Goal: Task Accomplishment & Management: Manage account settings

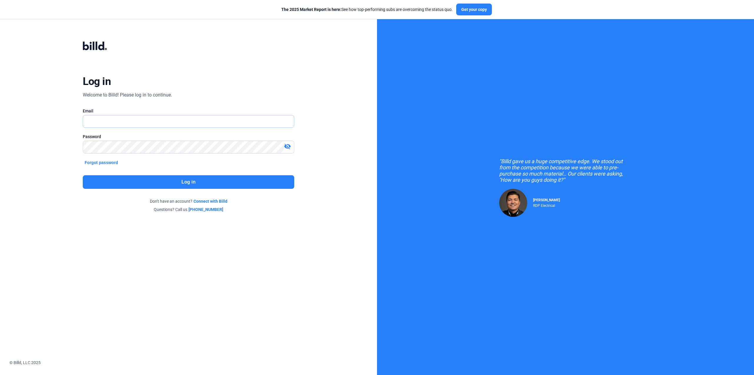
click at [117, 125] on input "text" at bounding box center [185, 121] width 204 height 12
type input "[PERSON_NAME][EMAIL_ADDRESS][DOMAIN_NAME]"
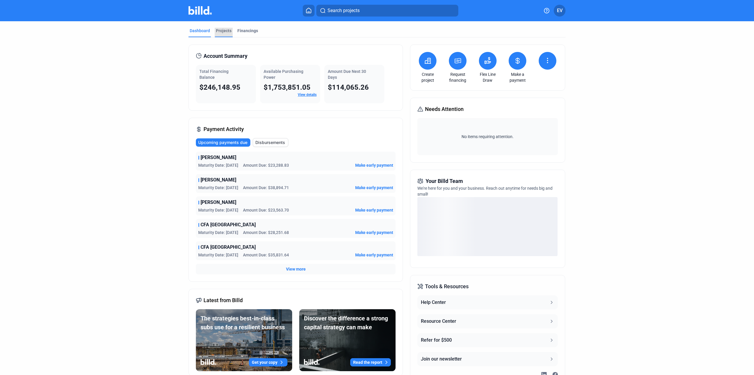
click at [225, 34] on div "Projects" at bounding box center [224, 32] width 18 height 9
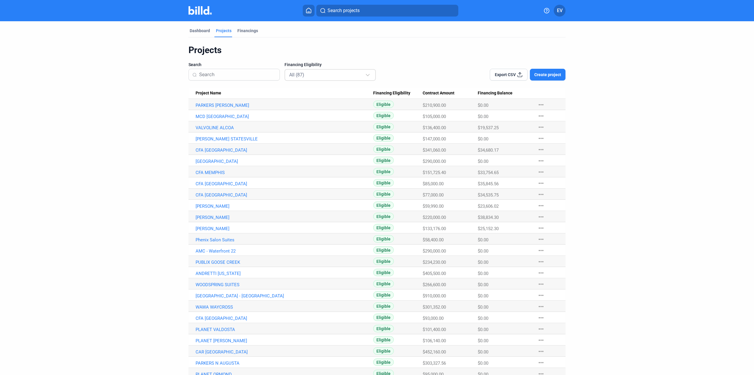
click at [367, 76] on div at bounding box center [368, 71] width 6 height 9
click at [634, 104] on div at bounding box center [377, 187] width 754 height 375
click at [204, 32] on div "Dashboard" at bounding box center [200, 31] width 20 height 6
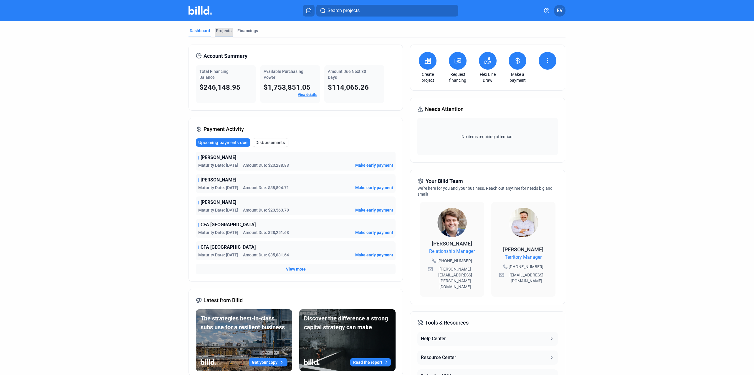
click at [221, 32] on div "Projects" at bounding box center [224, 31] width 16 height 6
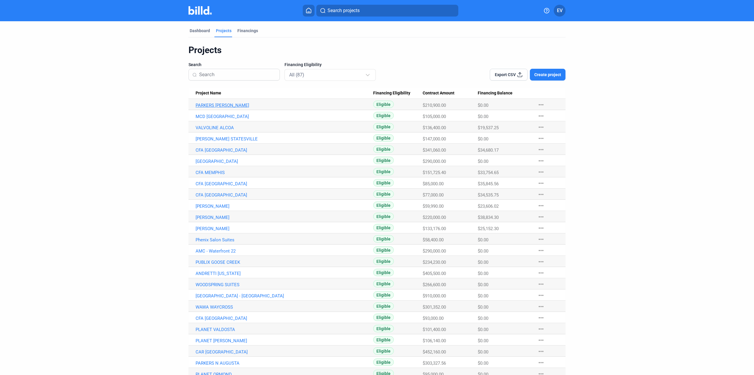
click at [216, 105] on link "PARKERS [PERSON_NAME]" at bounding box center [285, 105] width 178 height 5
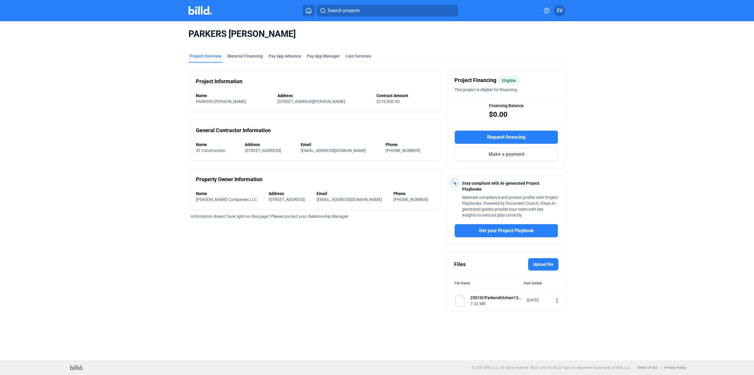
click at [555, 300] on mat-icon "more_vert" at bounding box center [557, 300] width 7 height 7
click at [600, 271] on div at bounding box center [377, 187] width 754 height 375
click at [242, 56] on div "Material Financing" at bounding box center [245, 56] width 35 height 6
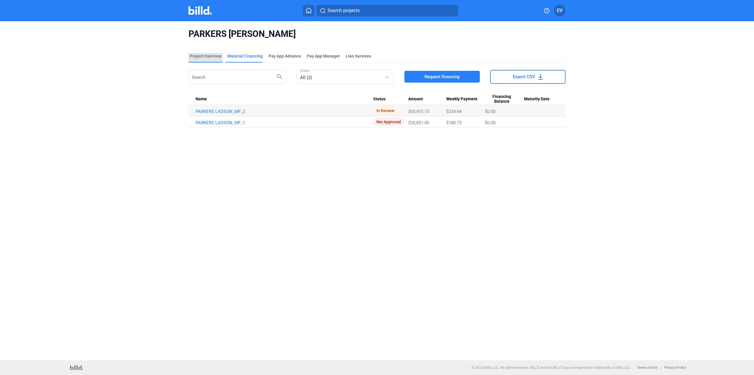
click at [200, 56] on div "Project Overview" at bounding box center [206, 56] width 32 height 6
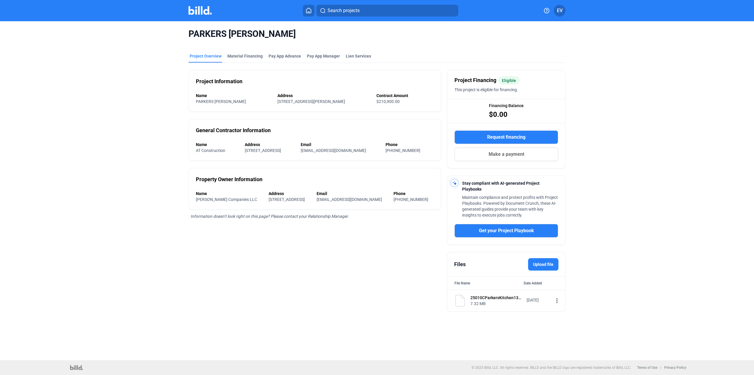
click at [196, 11] on img at bounding box center [200, 10] width 23 height 9
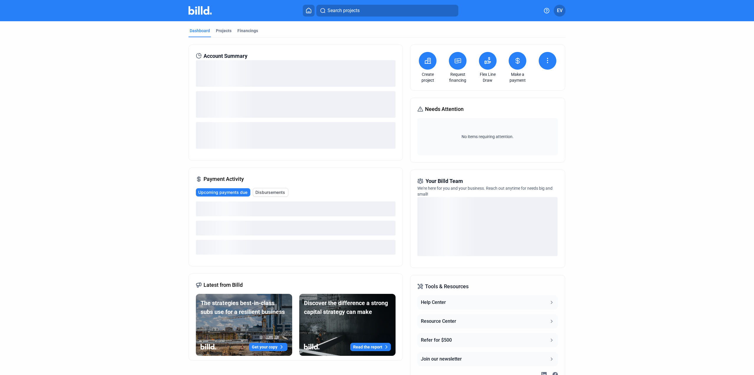
click at [515, 74] on link "Make a payment" at bounding box center [518, 77] width 21 height 12
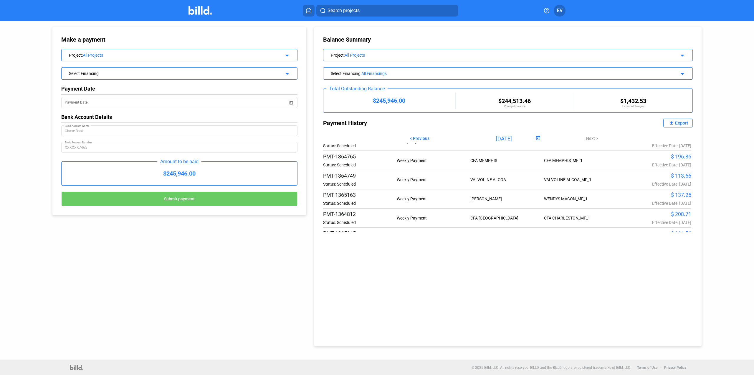
scroll to position [88, 0]
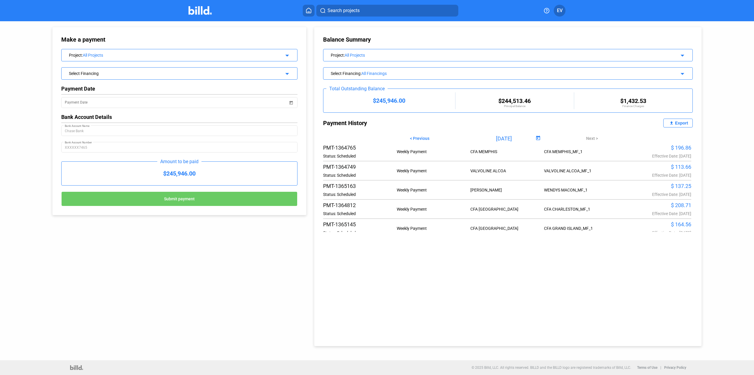
click at [284, 74] on mat-icon "arrow_drop_down" at bounding box center [286, 72] width 7 height 7
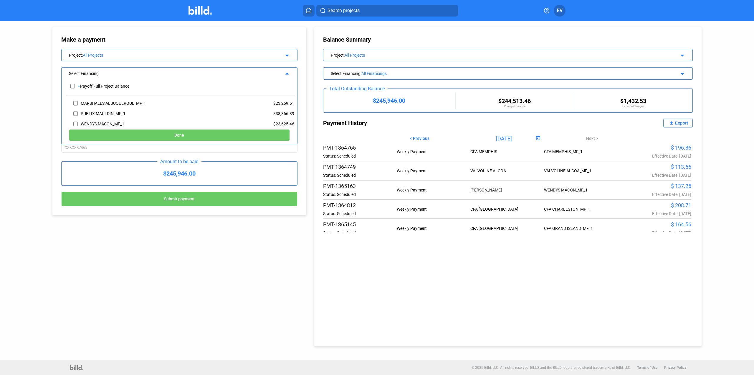
click at [169, 57] on div "All Projects" at bounding box center [175, 55] width 185 height 5
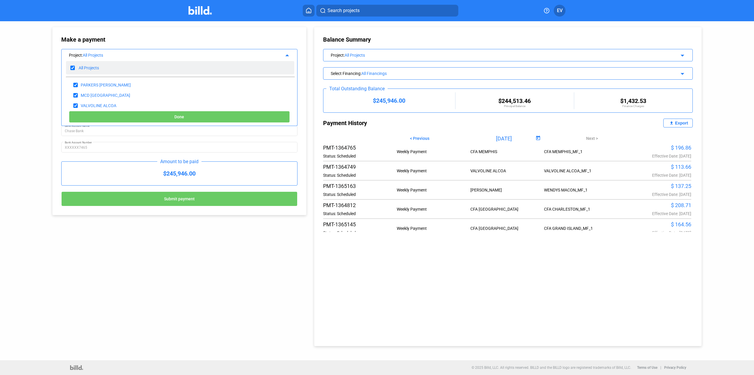
click at [73, 70] on input "checkbox" at bounding box center [72, 67] width 4 height 9
checkbox input "false"
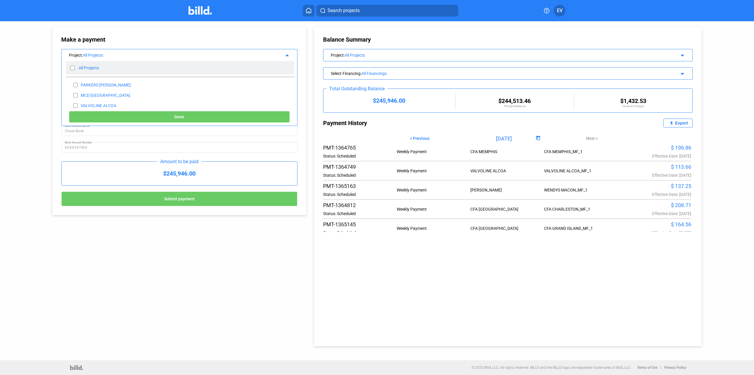
checkbox input "false"
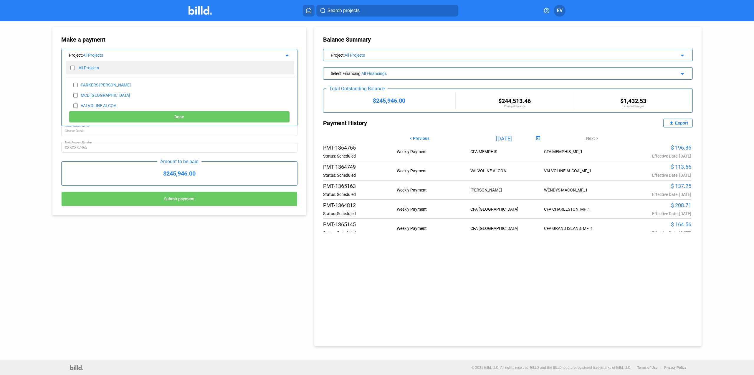
checkbox input "false"
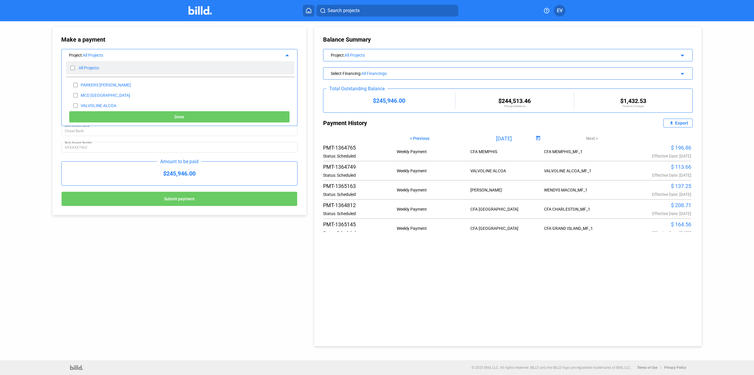
checkbox input "false"
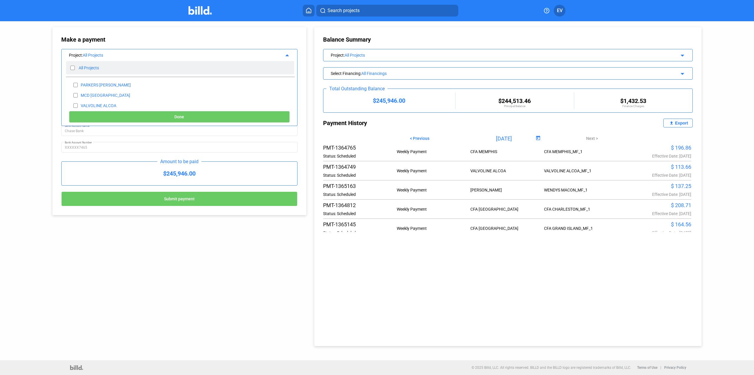
checkbox input "false"
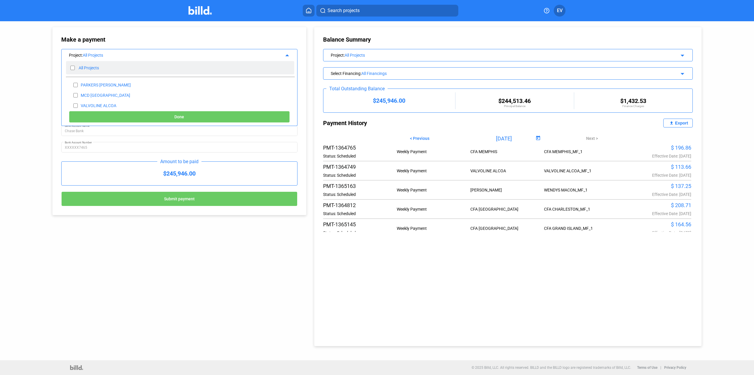
checkbox input "false"
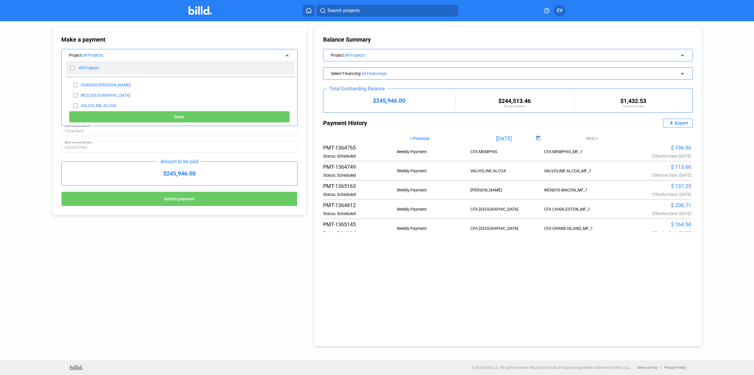
checkbox input "false"
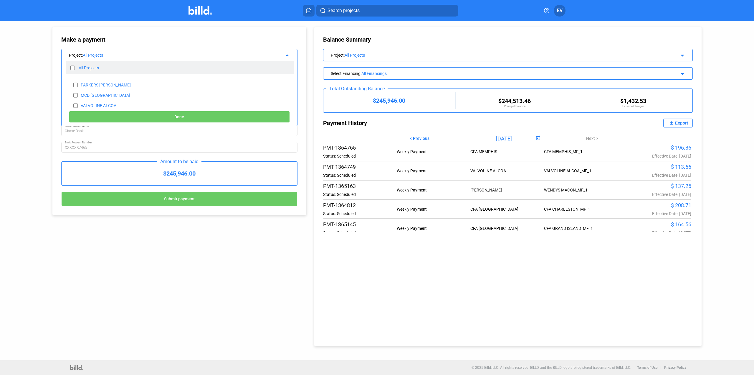
checkbox input "false"
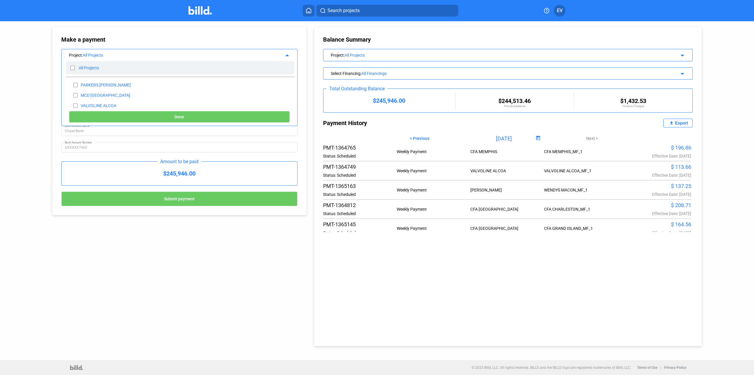
checkbox input "false"
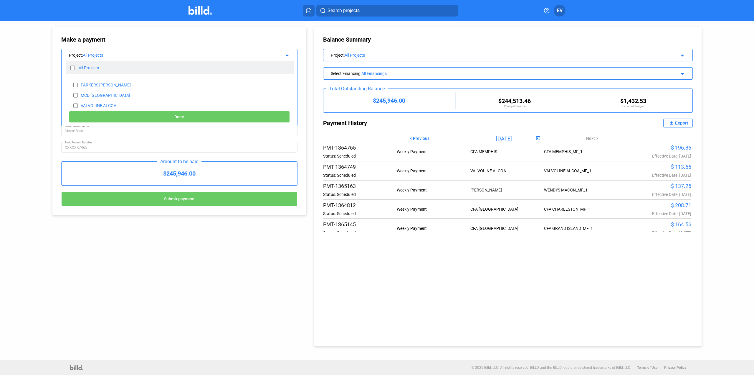
checkbox input "false"
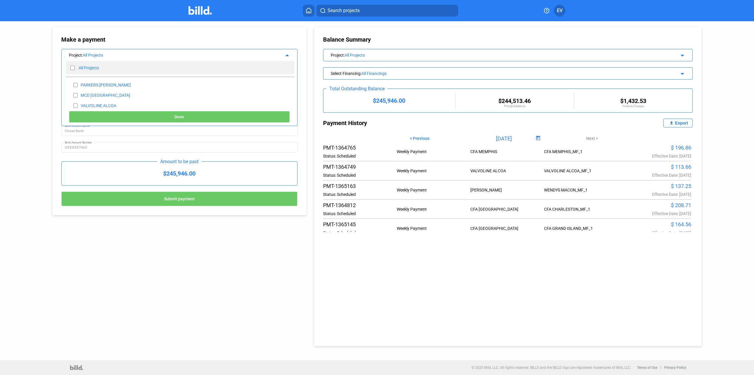
checkbox input "false"
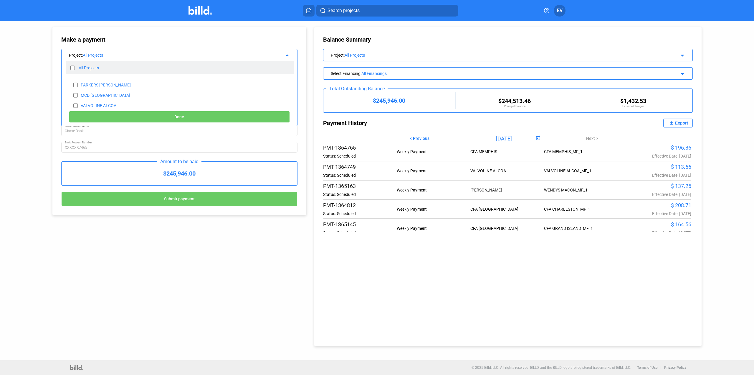
checkbox input "false"
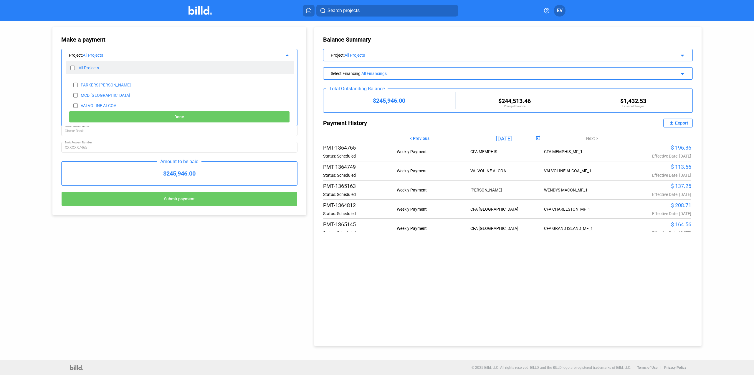
checkbox input "false"
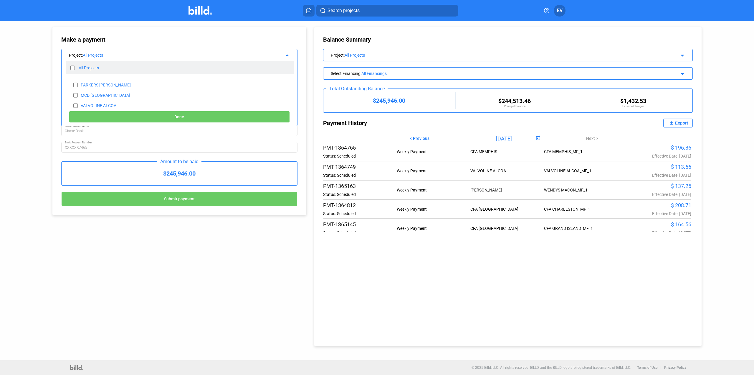
checkbox input "false"
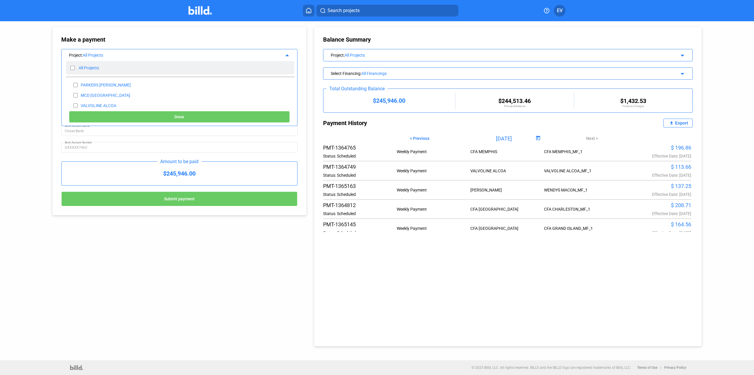
checkbox input "false"
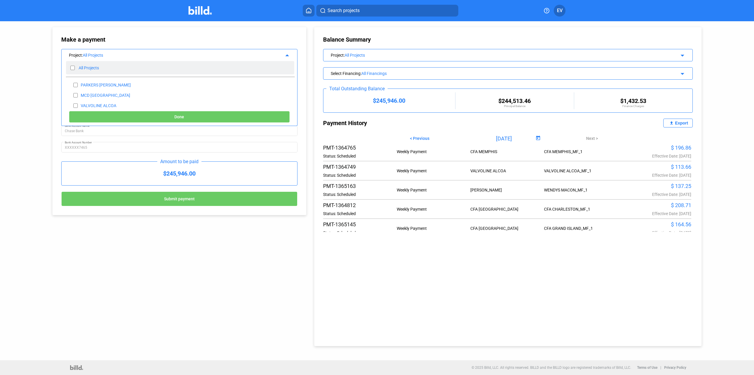
checkbox input "false"
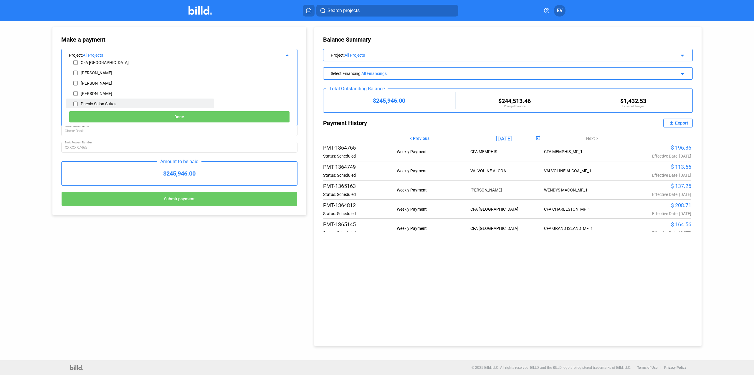
scroll to position [118, 0]
click at [87, 78] on div "[PERSON_NAME]" at bounding box center [97, 80] width 32 height 5
click at [88, 80] on div "[PERSON_NAME]" at bounding box center [97, 80] width 32 height 5
drag, startPoint x: 88, startPoint y: 83, endPoint x: 84, endPoint y: 83, distance: 4.1
click at [88, 83] on div "[PERSON_NAME]" at bounding box center [140, 80] width 148 height 10
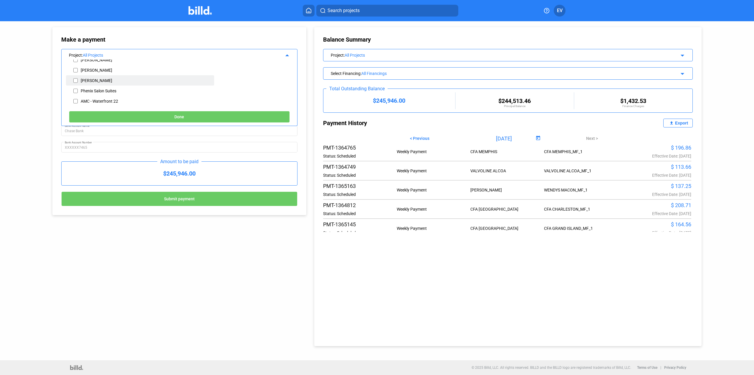
drag, startPoint x: 80, startPoint y: 81, endPoint x: 85, endPoint y: 82, distance: 5.4
click at [85, 82] on div "[PERSON_NAME]" at bounding box center [140, 80] width 148 height 10
click at [76, 81] on input "checkbox" at bounding box center [75, 80] width 4 height 9
checkbox input "true"
click at [159, 114] on button "Done" at bounding box center [179, 117] width 221 height 12
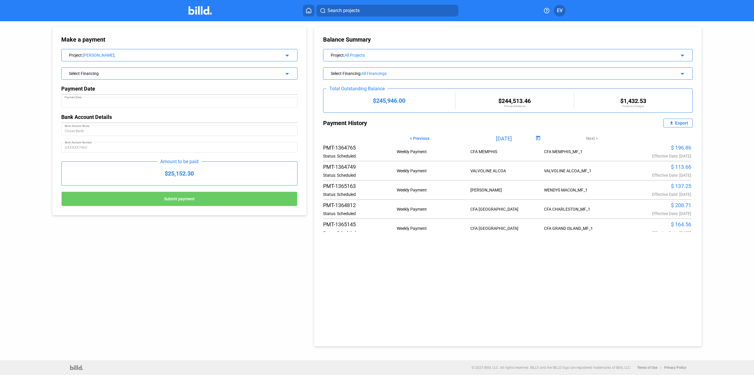
type input "[DATE]"
click at [287, 57] on mat-icon "arrow_drop_down" at bounding box center [286, 54] width 7 height 7
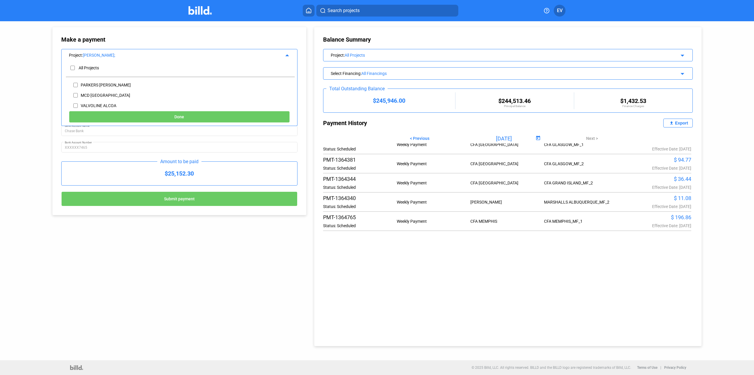
scroll to position [0, 0]
click at [419, 136] on span "< Previous" at bounding box center [419, 138] width 19 height 5
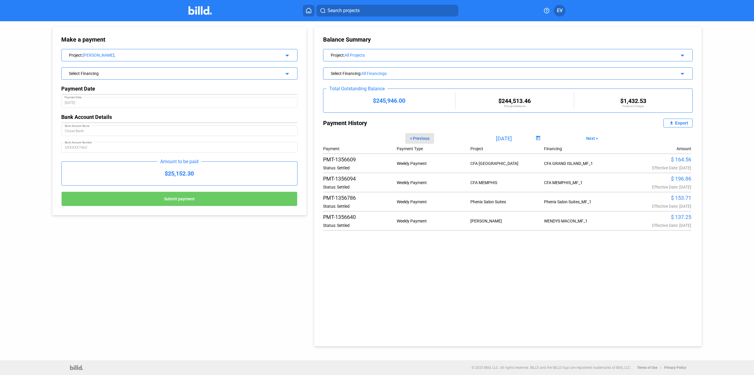
type input "[DATE]"
click at [674, 122] on mat-icon "file_upload" at bounding box center [671, 122] width 7 height 7
